Goal: Transaction & Acquisition: Purchase product/service

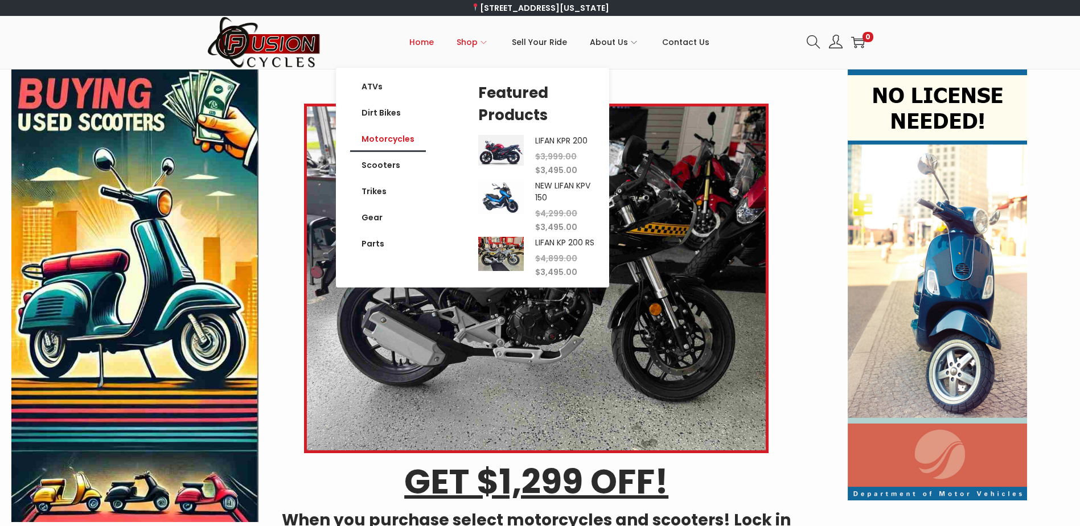
click at [379, 146] on link "Motorcycles" at bounding box center [388, 139] width 76 height 26
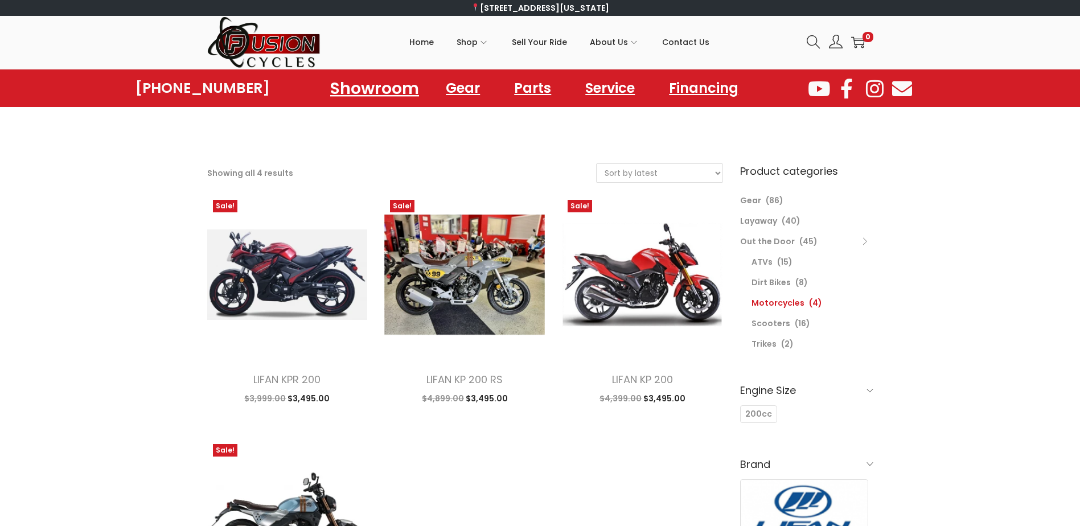
click at [396, 91] on link "Showroom" at bounding box center [374, 87] width 116 height 31
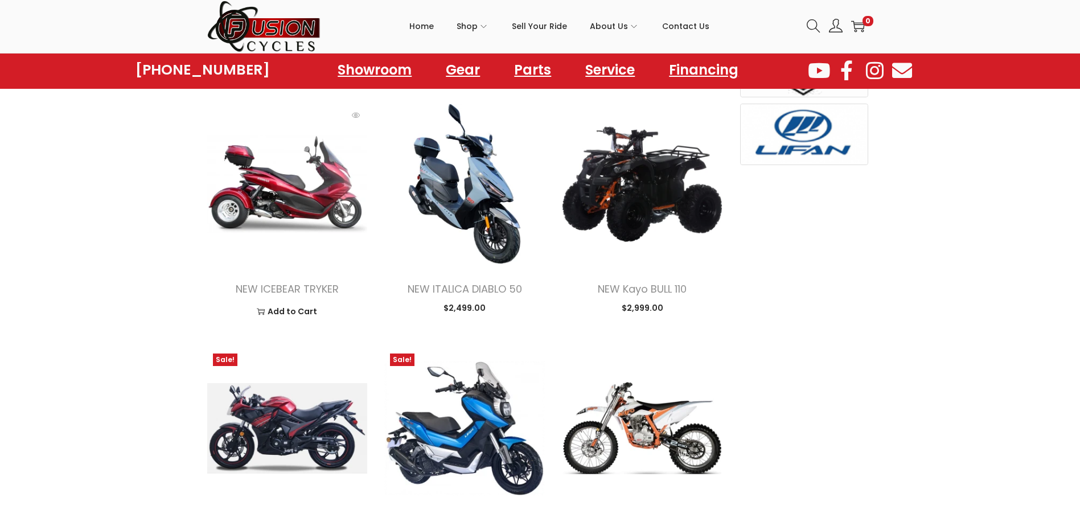
scroll to position [1081, 0]
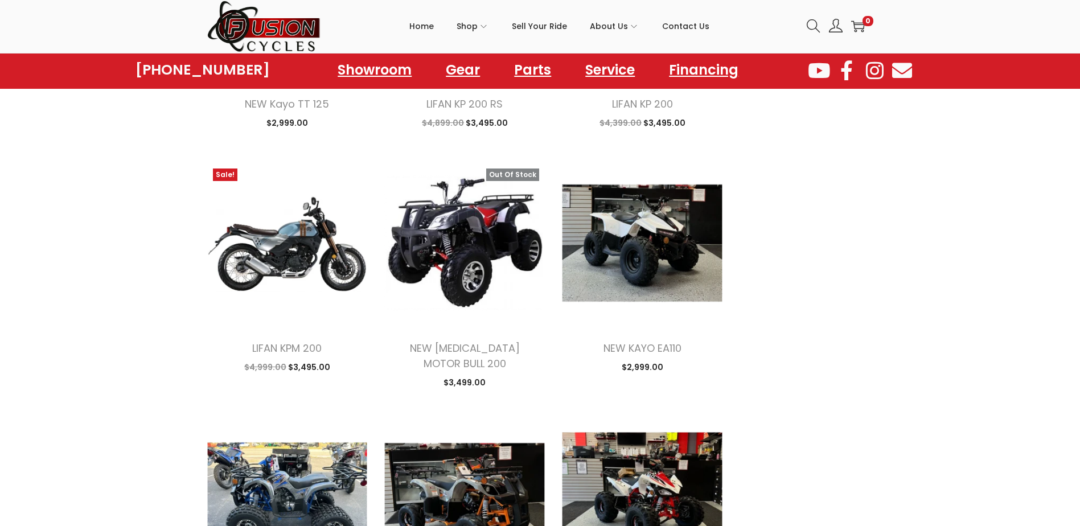
scroll to position [2675, 0]
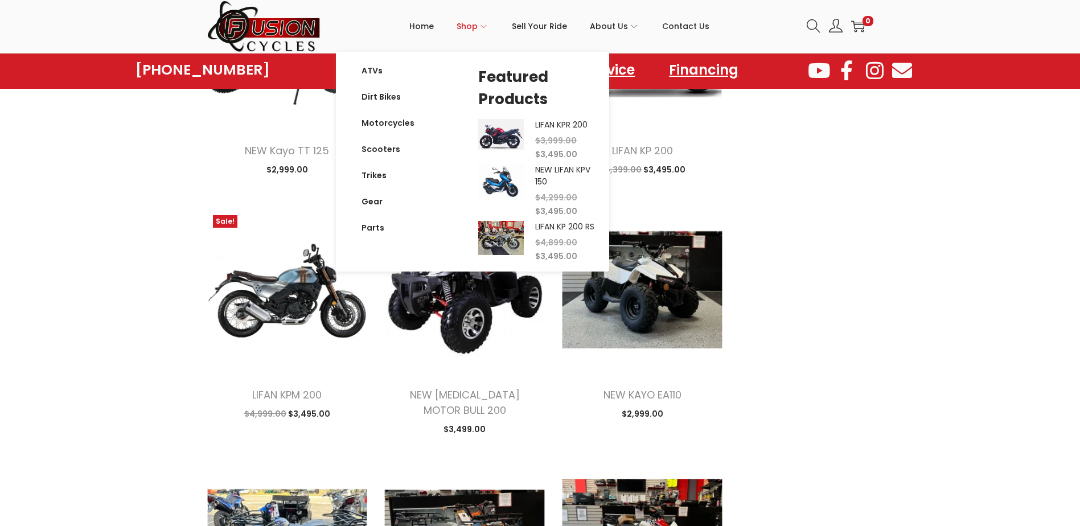
scroll to position [1764, 0]
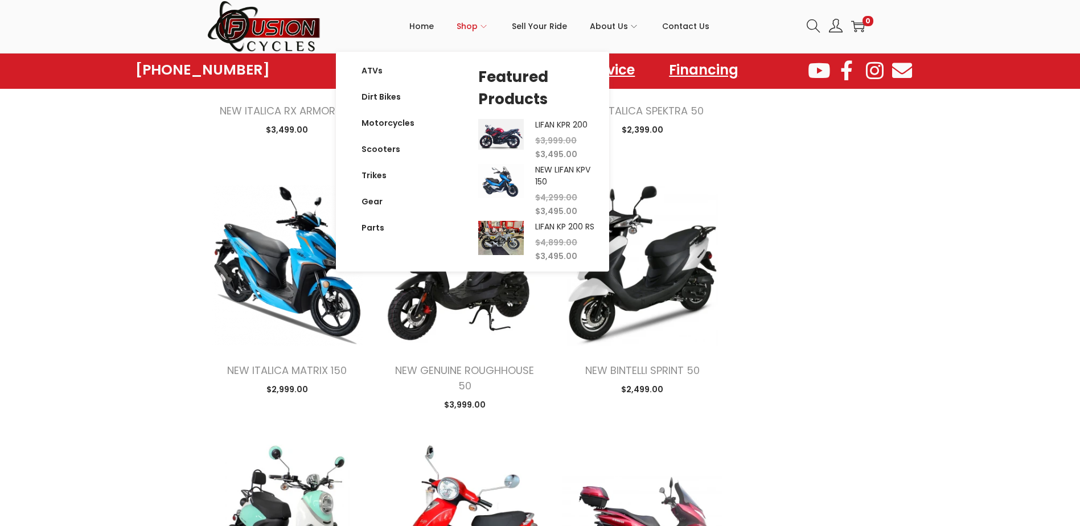
click at [482, 28] on span "Primary navigation" at bounding box center [482, 26] width 11 height 6
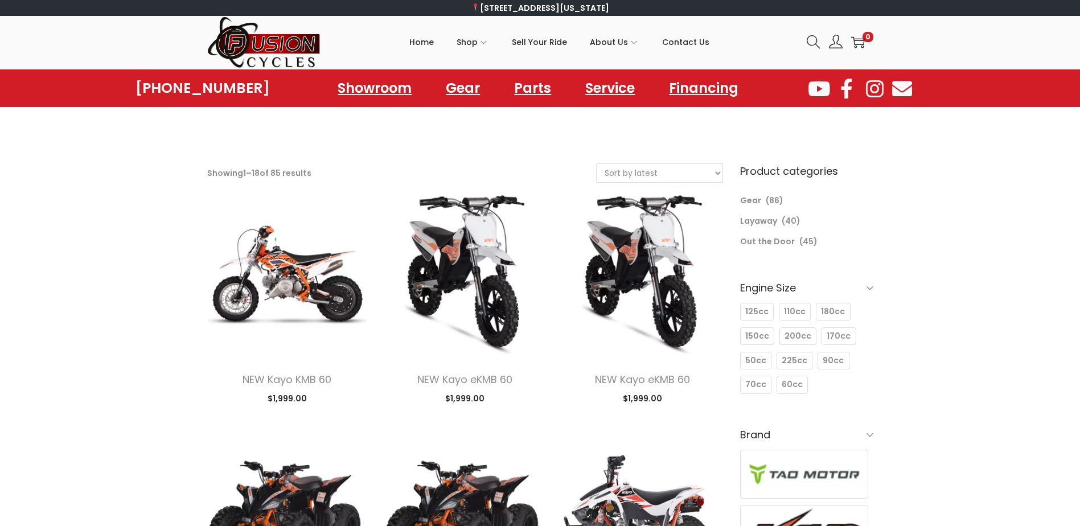
click at [670, 175] on select "Sort by popularity Sort by latest Sort by price: low to high Sort by price: hig…" at bounding box center [659, 173] width 126 height 18
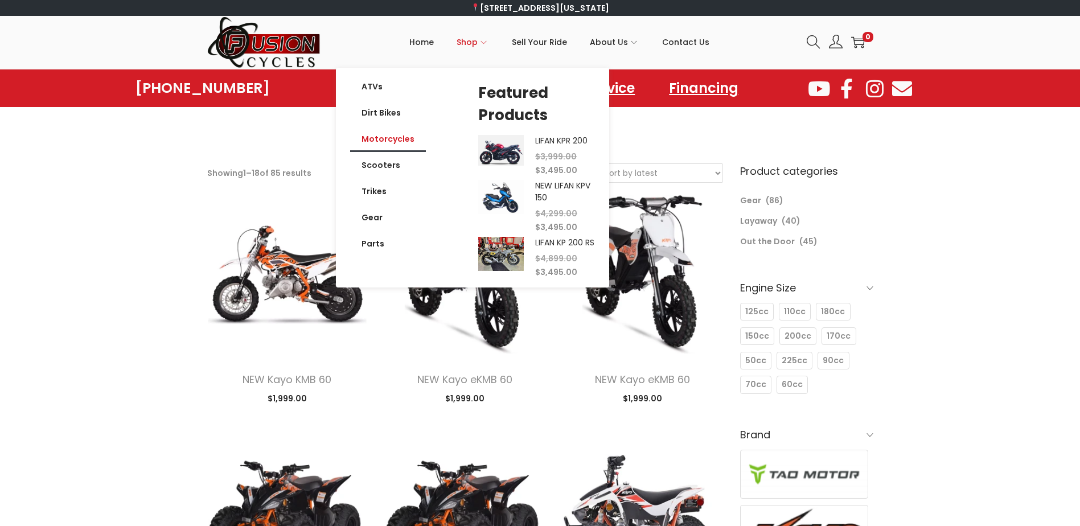
click at [392, 142] on link "Motorcycles" at bounding box center [388, 139] width 76 height 26
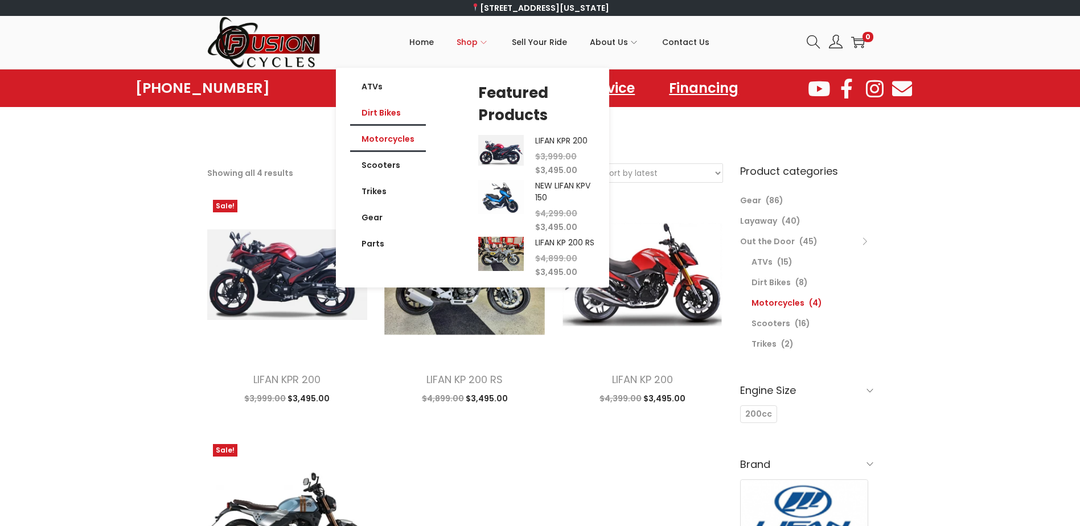
click at [378, 112] on link "Dirt Bikes" at bounding box center [388, 113] width 76 height 26
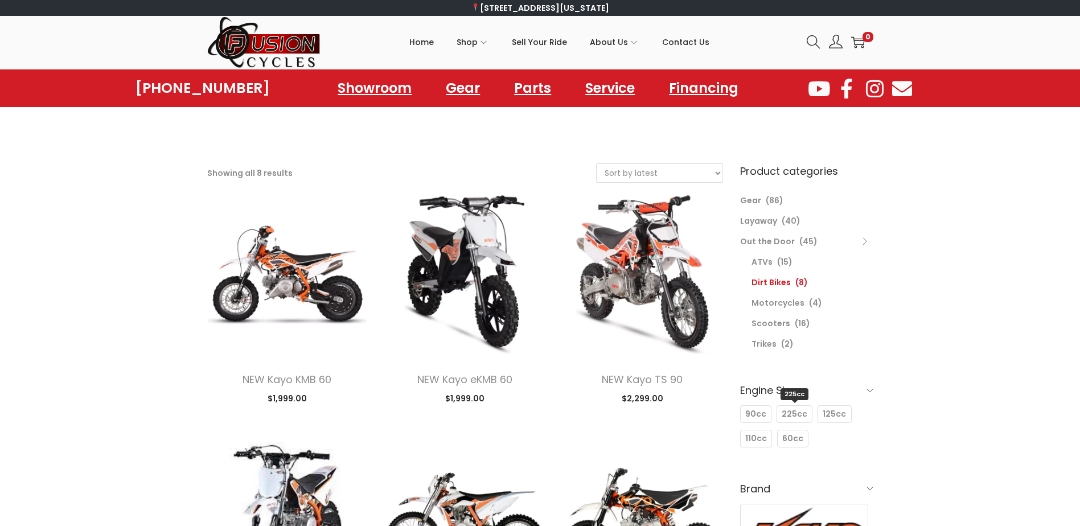
click at [796, 417] on span "225cc" at bounding box center [794, 414] width 26 height 12
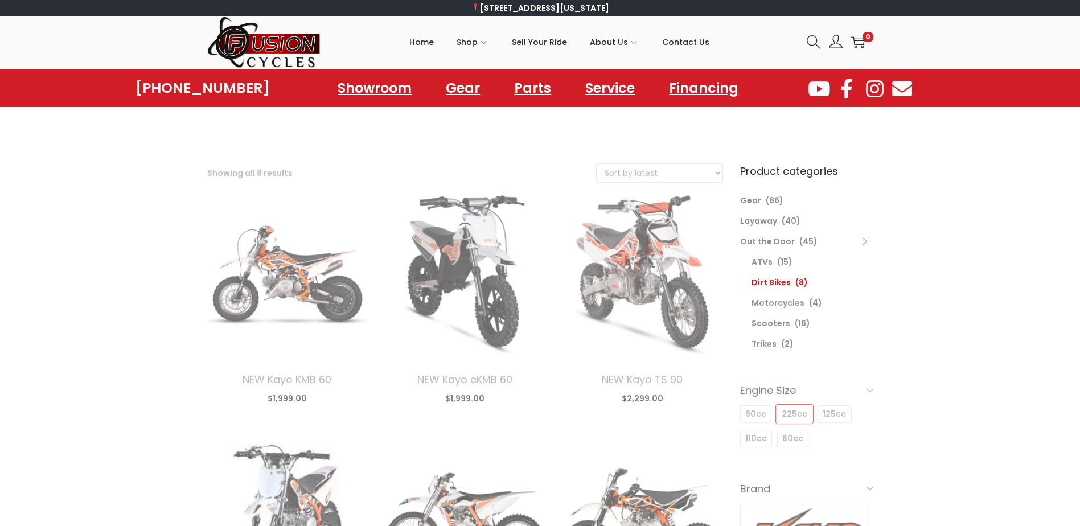
select select "date"
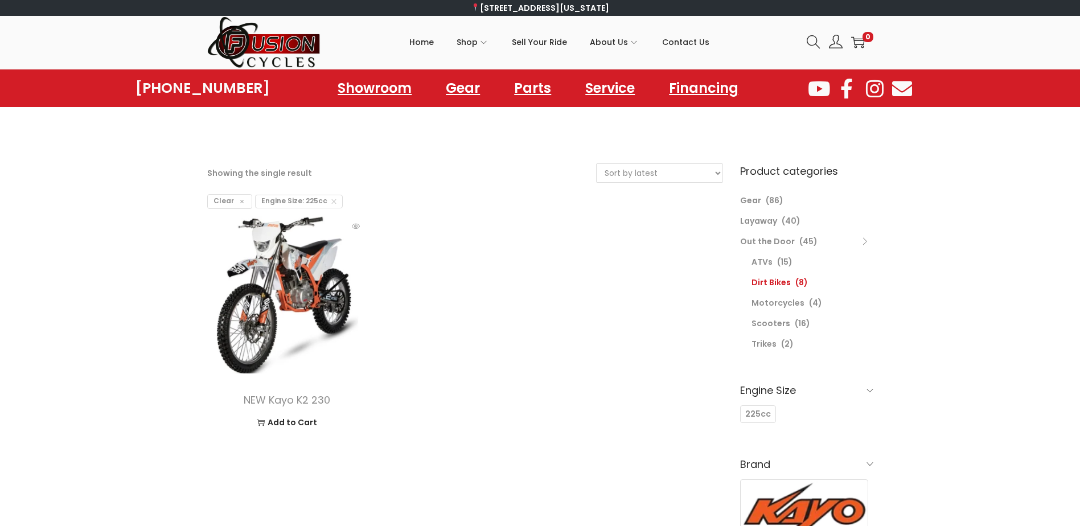
click at [215, 330] on img at bounding box center [287, 295] width 160 height 160
